Goal: Task Accomplishment & Management: Manage account settings

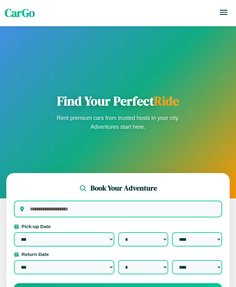
select select "*"
click at [223, 12] on icon at bounding box center [224, 12] width 8 height 5
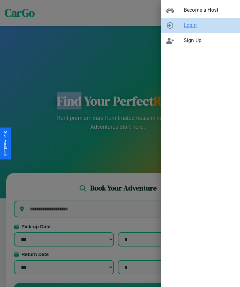
click at [201, 25] on span "Login" at bounding box center [209, 26] width 51 height 8
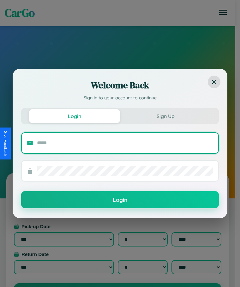
click at [125, 143] on input "text" at bounding box center [125, 143] width 177 height 10
type input "**********"
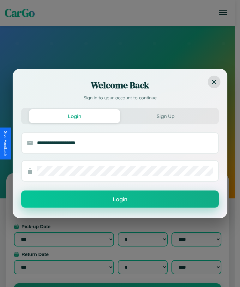
click at [120, 199] on button "Login" at bounding box center [120, 198] width 198 height 17
